Goal: Check status: Check status

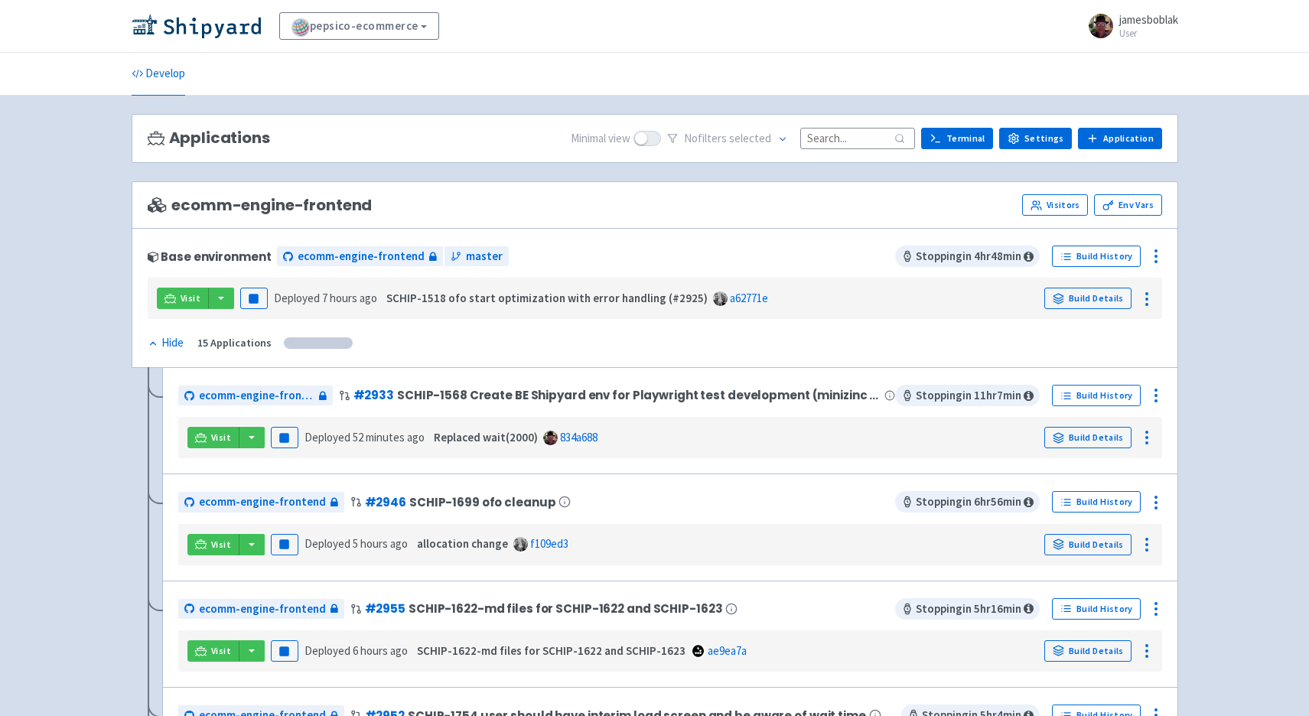
click at [847, 141] on input at bounding box center [857, 138] width 115 height 21
paste input "15279"
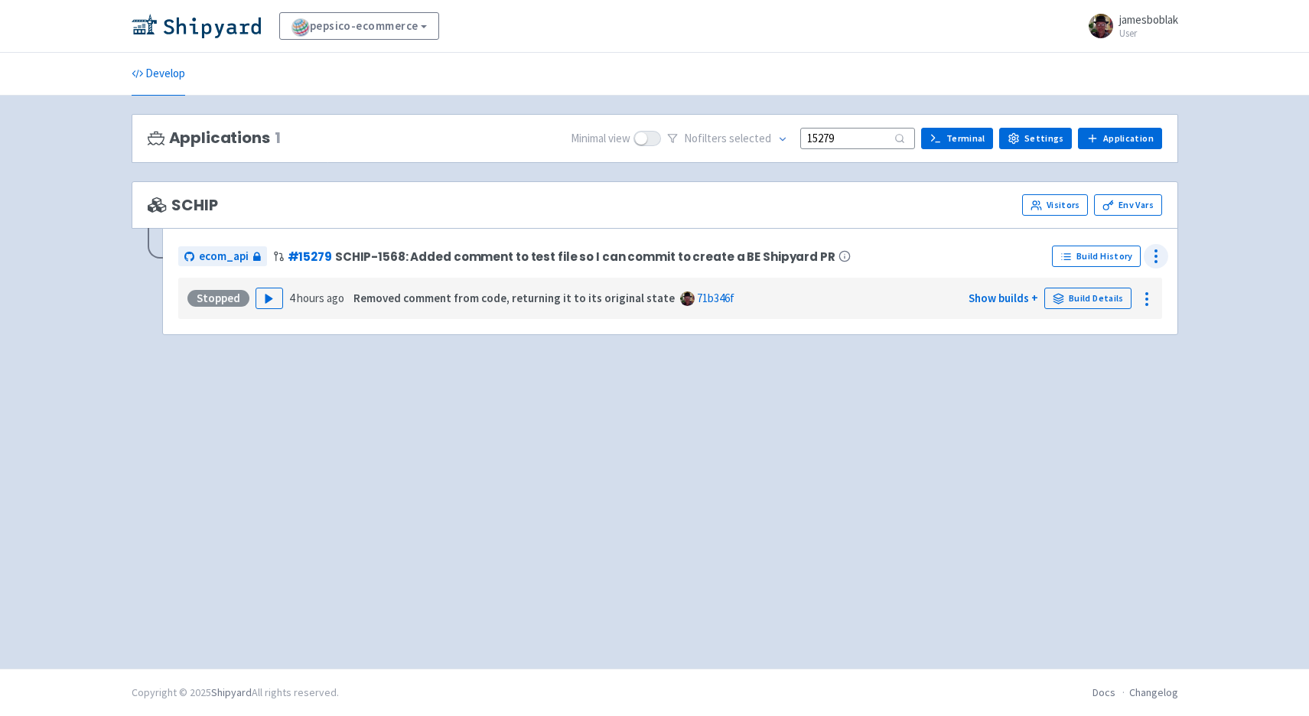
type input "15279"
click at [1154, 259] on icon at bounding box center [1156, 256] width 18 height 18
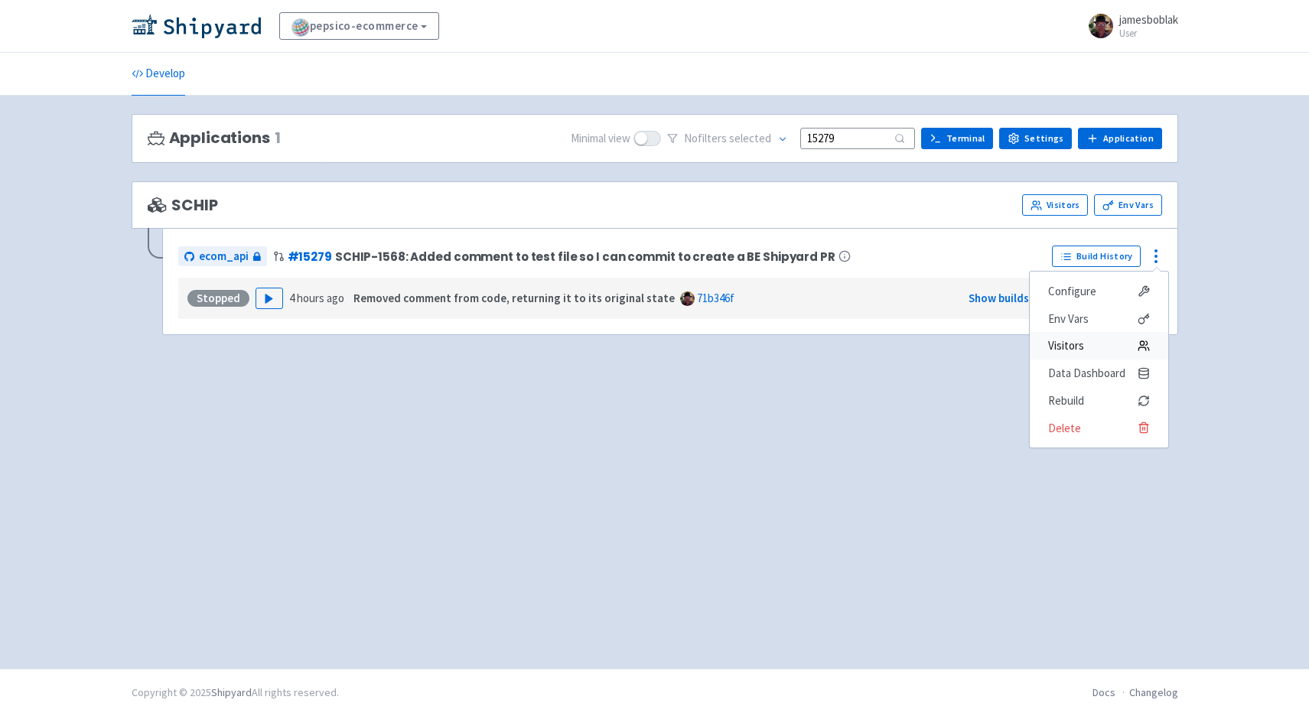
click at [1107, 350] on span "Visitors" at bounding box center [1099, 345] width 102 height 21
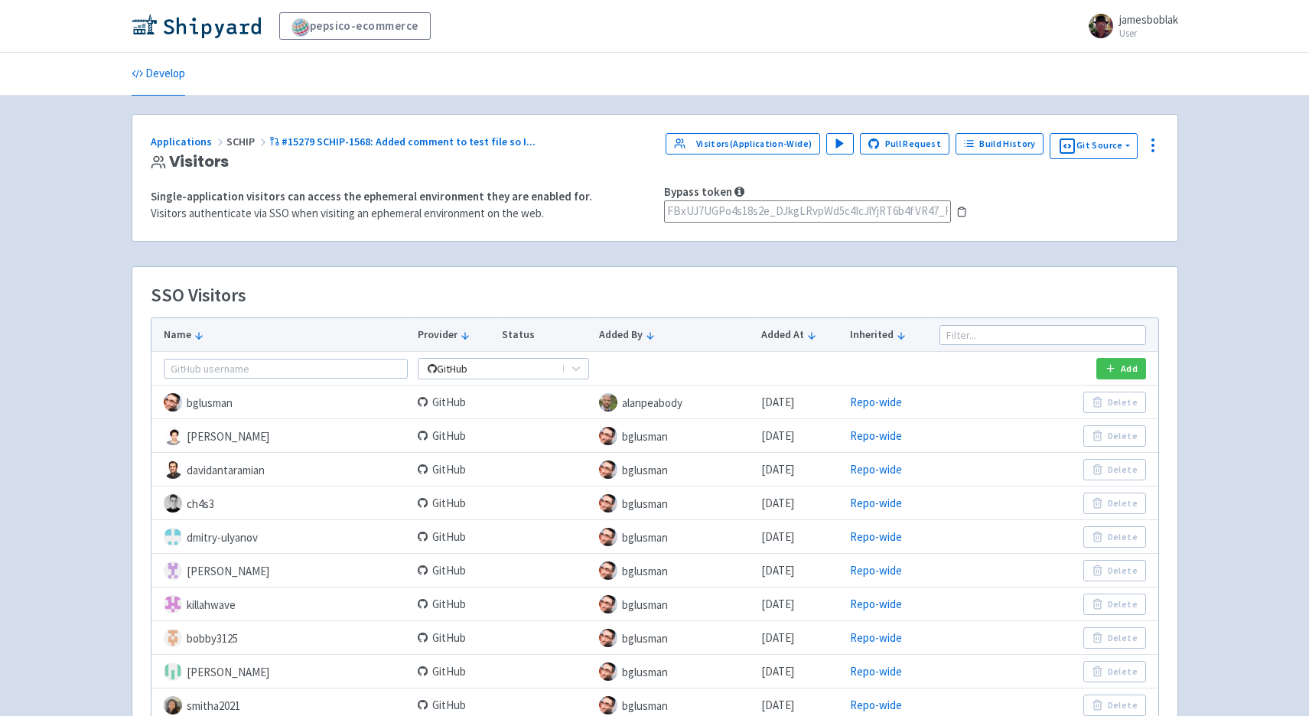
click at [961, 209] on rect at bounding box center [961, 208] width 4 height 2
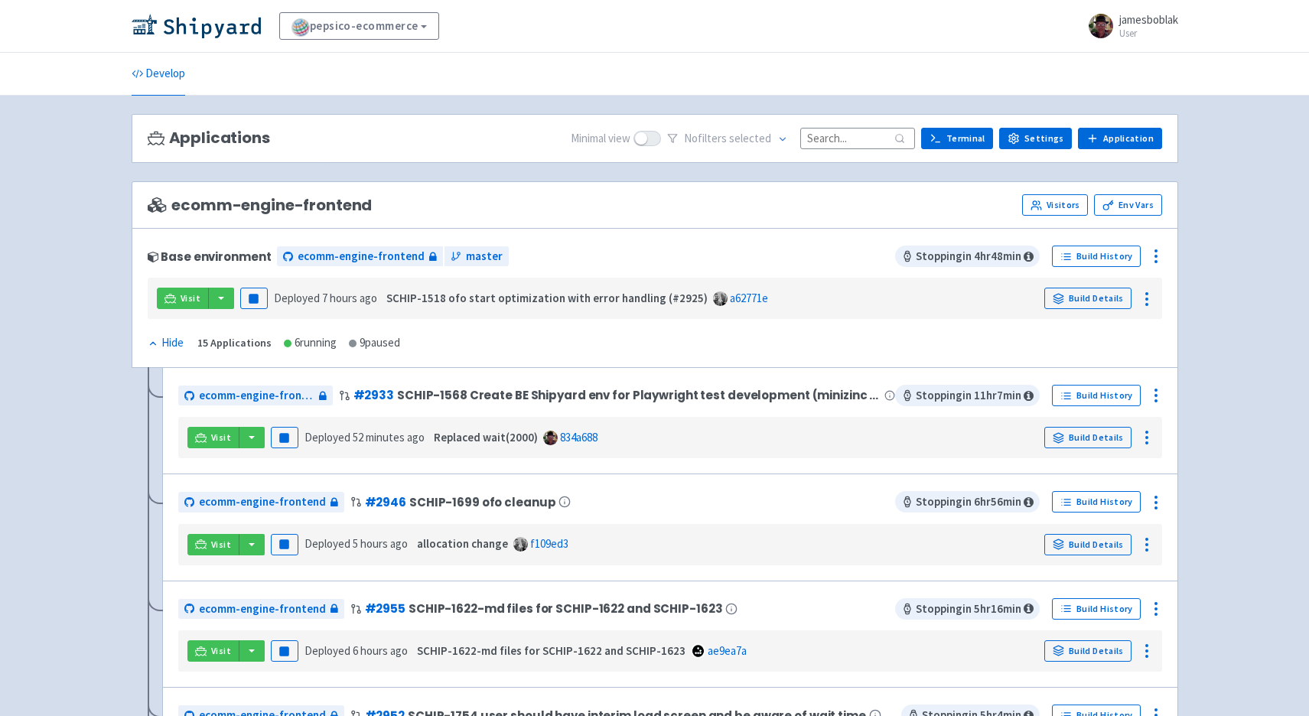
click at [855, 136] on input at bounding box center [857, 138] width 115 height 21
paste input "FBxUJ7UGPo4s18s2e_DJkgLRvpWd5c4IcJlYjRT6b4fVR47_F13IhJ9bQDXINL5Q"
type input "FBxUJ7UGPo4s18s2e_DJkgLRvpWd5c4IcJlYjRT6b4fVR47_F13IhJ9bQDXINL5Q"
paste input "15279"
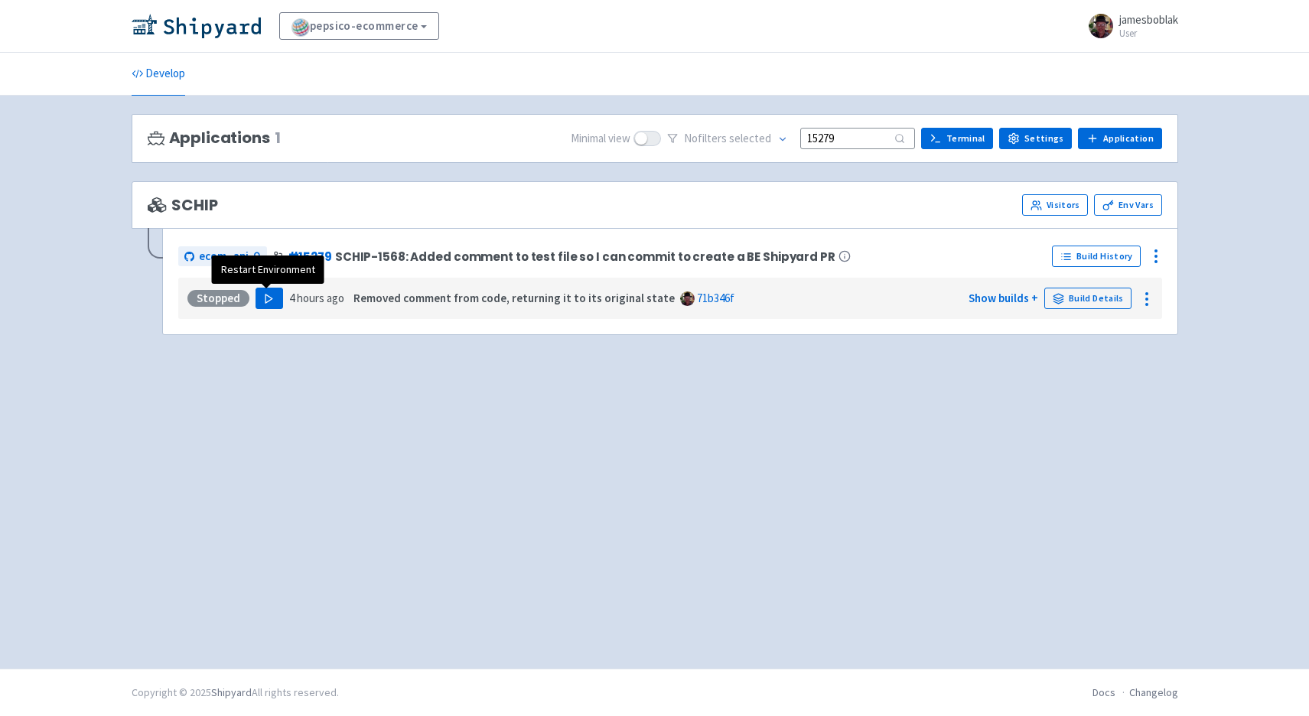
type input "15279"
click at [275, 301] on button "Play" at bounding box center [270, 298] width 28 height 21
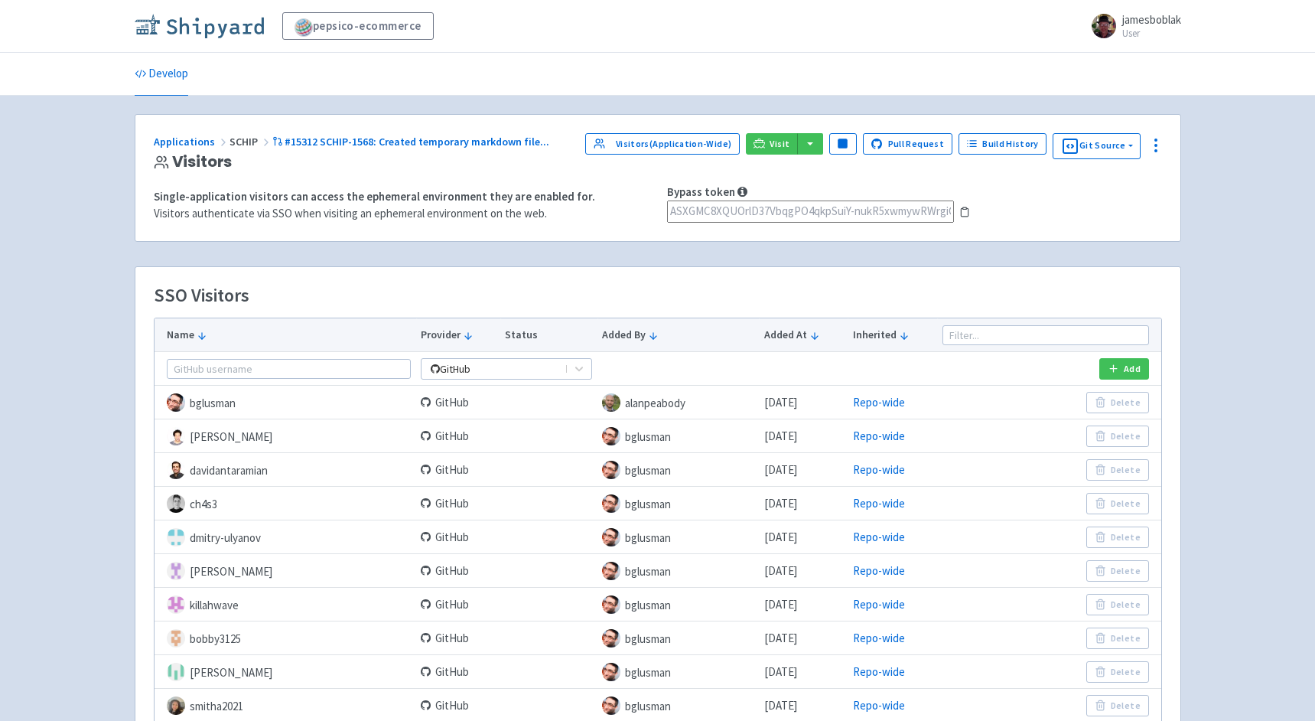
click at [209, 28] on img at bounding box center [199, 26] width 129 height 24
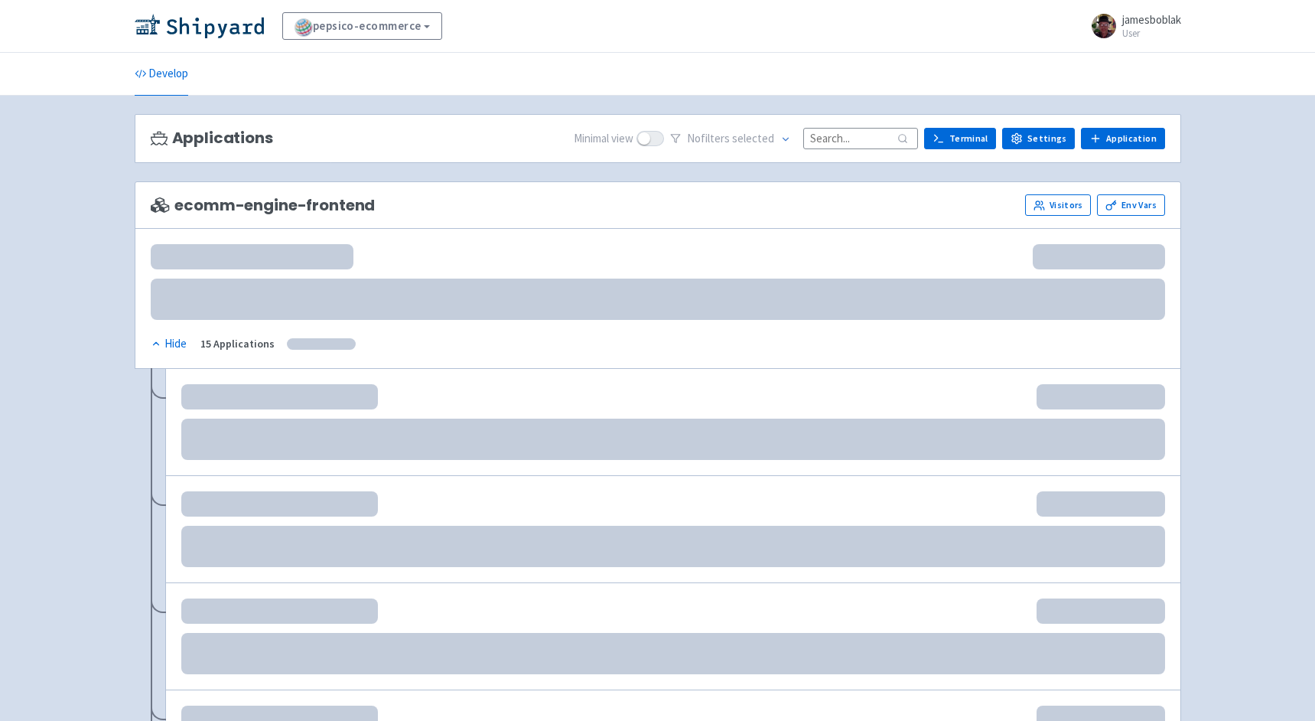
click at [845, 138] on input at bounding box center [860, 138] width 115 height 21
paste input "15312"
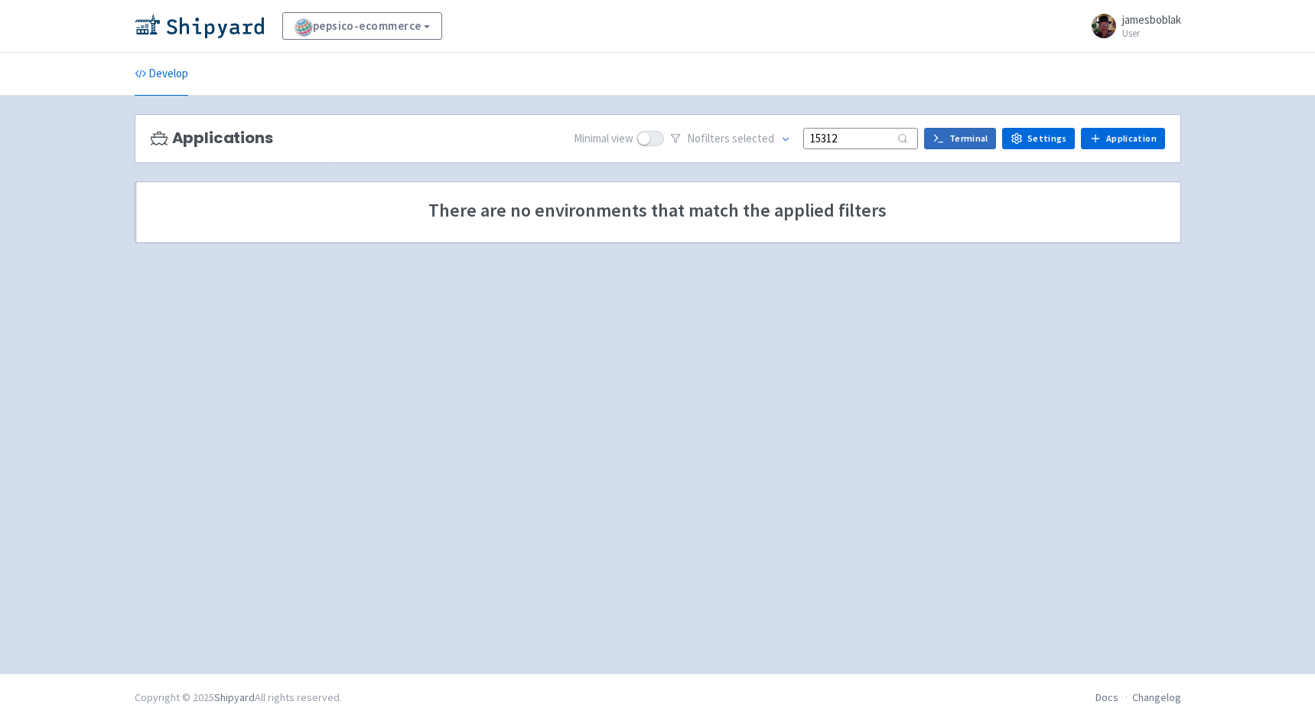
type input "15312"
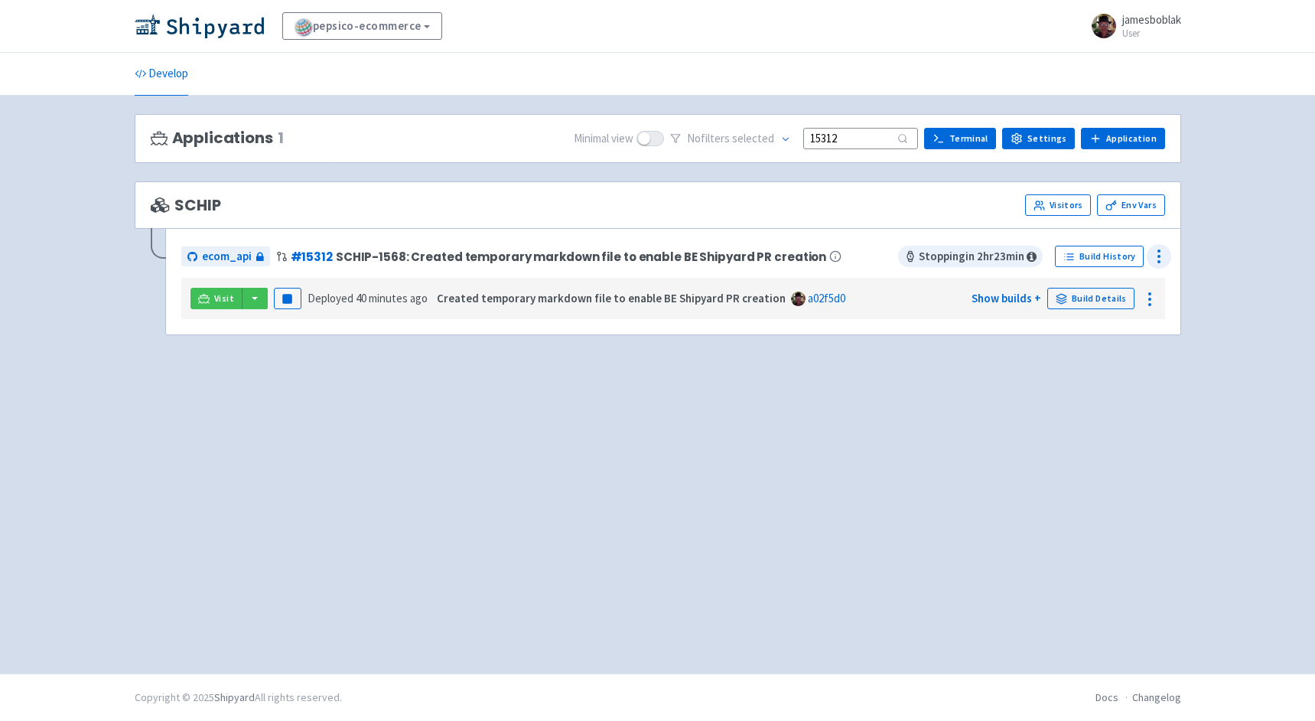
click at [1162, 258] on icon at bounding box center [1159, 256] width 18 height 18
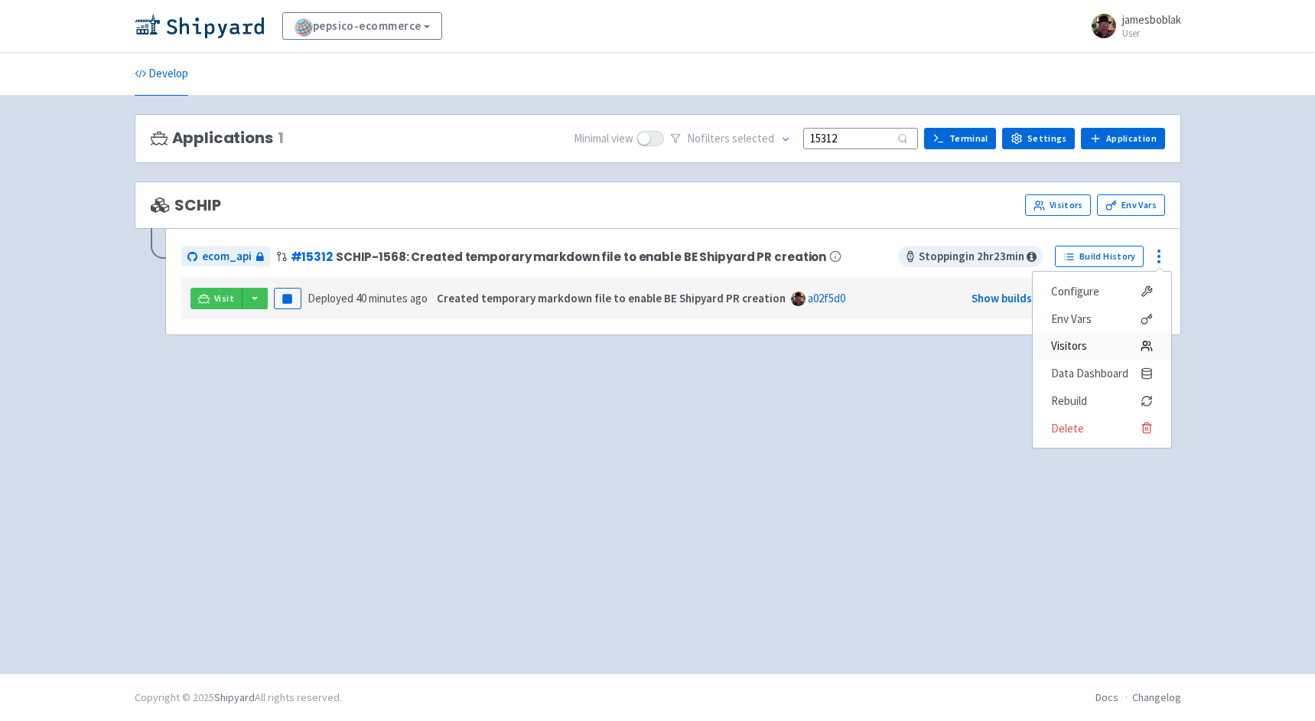
click at [1080, 346] on span "Visitors" at bounding box center [1069, 345] width 36 height 21
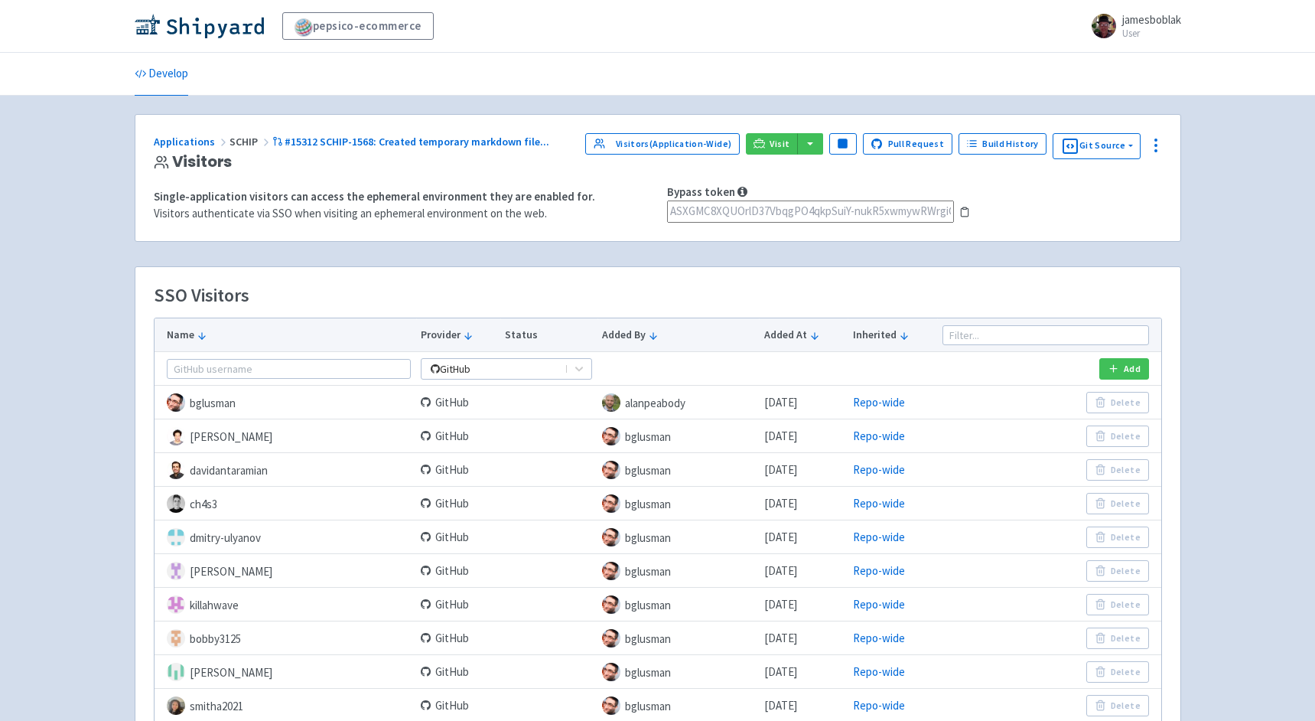
click at [959, 210] on icon at bounding box center [964, 212] width 11 height 11
